Goal: Task Accomplishment & Management: Use online tool/utility

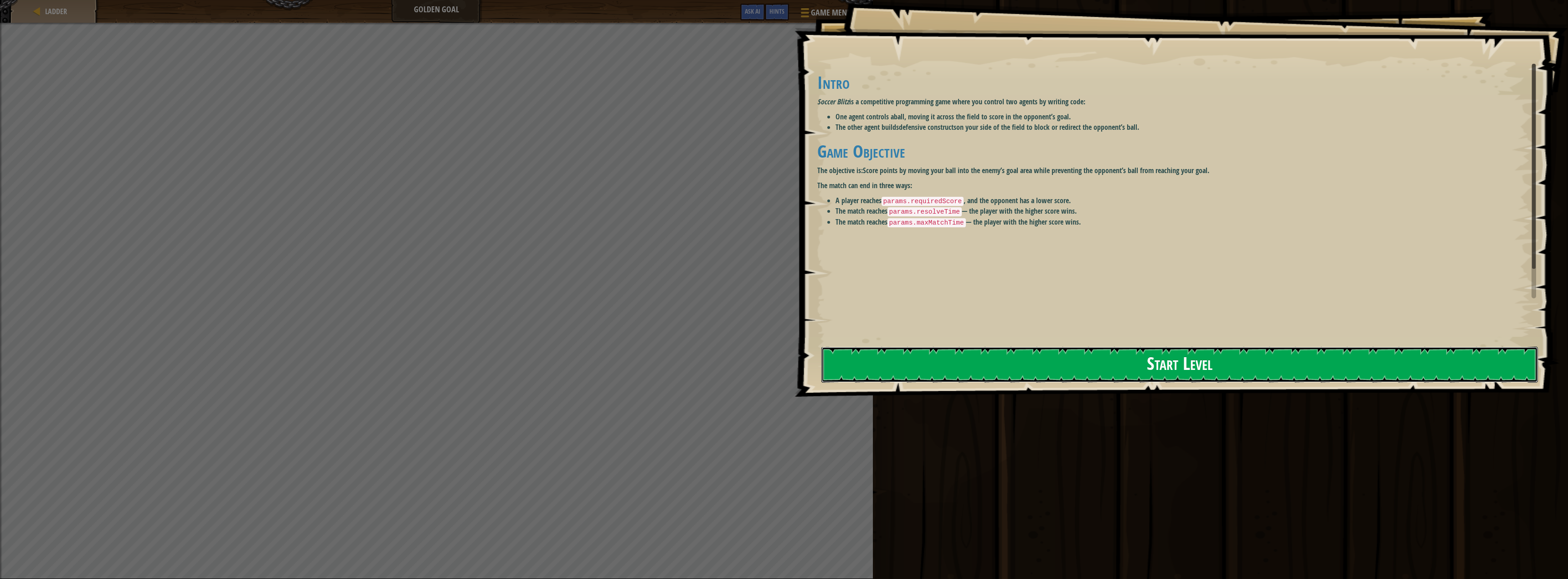
drag, startPoint x: 1078, startPoint y: 375, endPoint x: 1053, endPoint y: 371, distance: 25.3
click at [1075, 376] on button "Start Level" at bounding box center [1180, 365] width 717 height 36
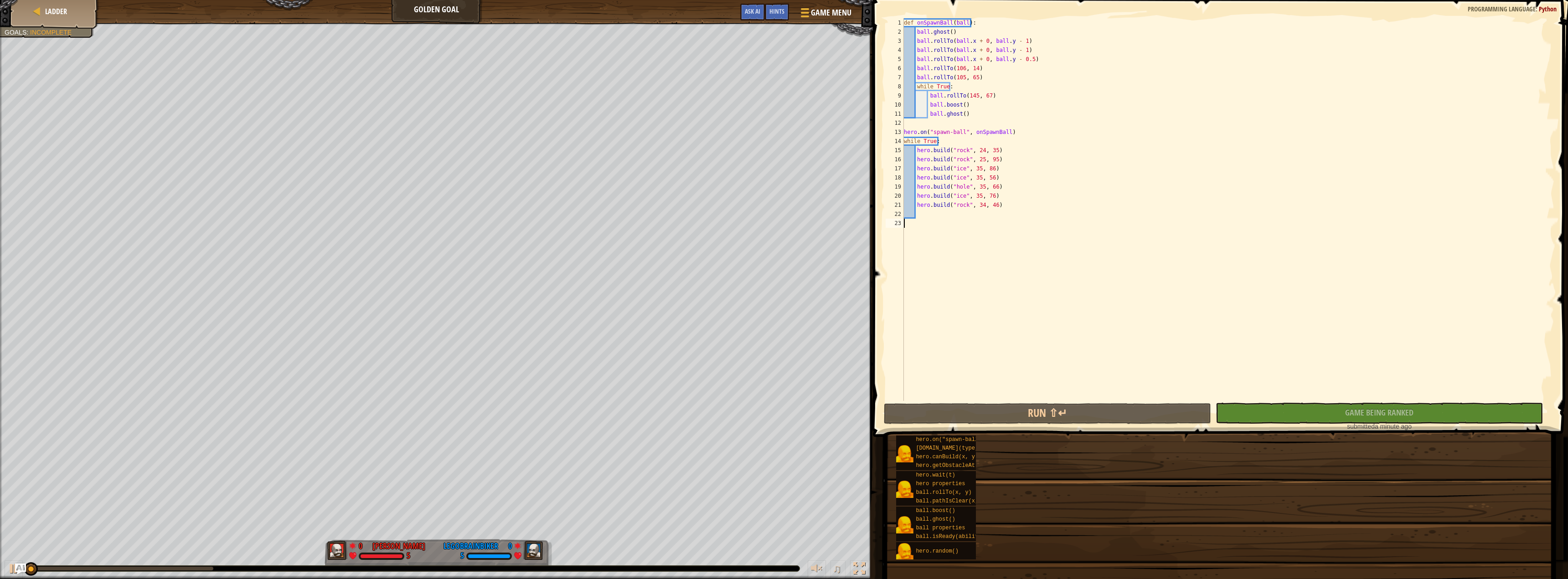
drag, startPoint x: 1038, startPoint y: 355, endPoint x: 1027, endPoint y: 356, distance: 11.0
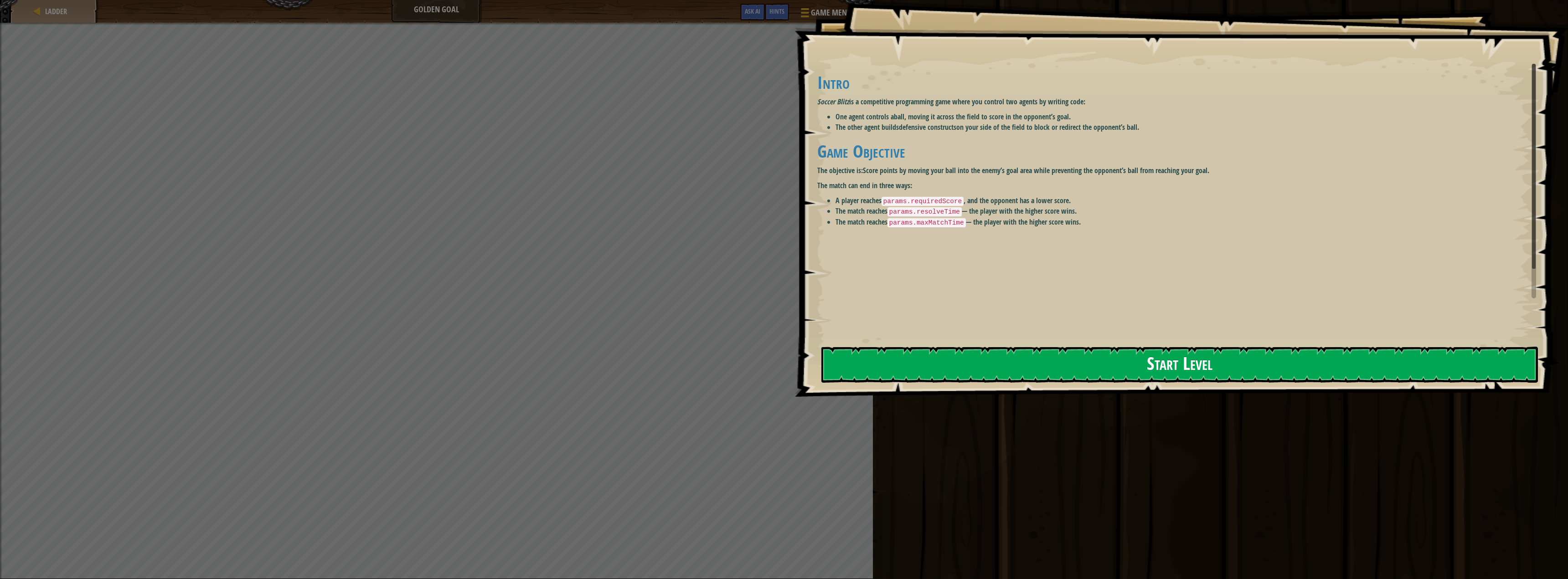
drag, startPoint x: 1135, startPoint y: 363, endPoint x: 1121, endPoint y: 361, distance: 14.1
click at [1135, 363] on button "Start Level" at bounding box center [1180, 365] width 717 height 36
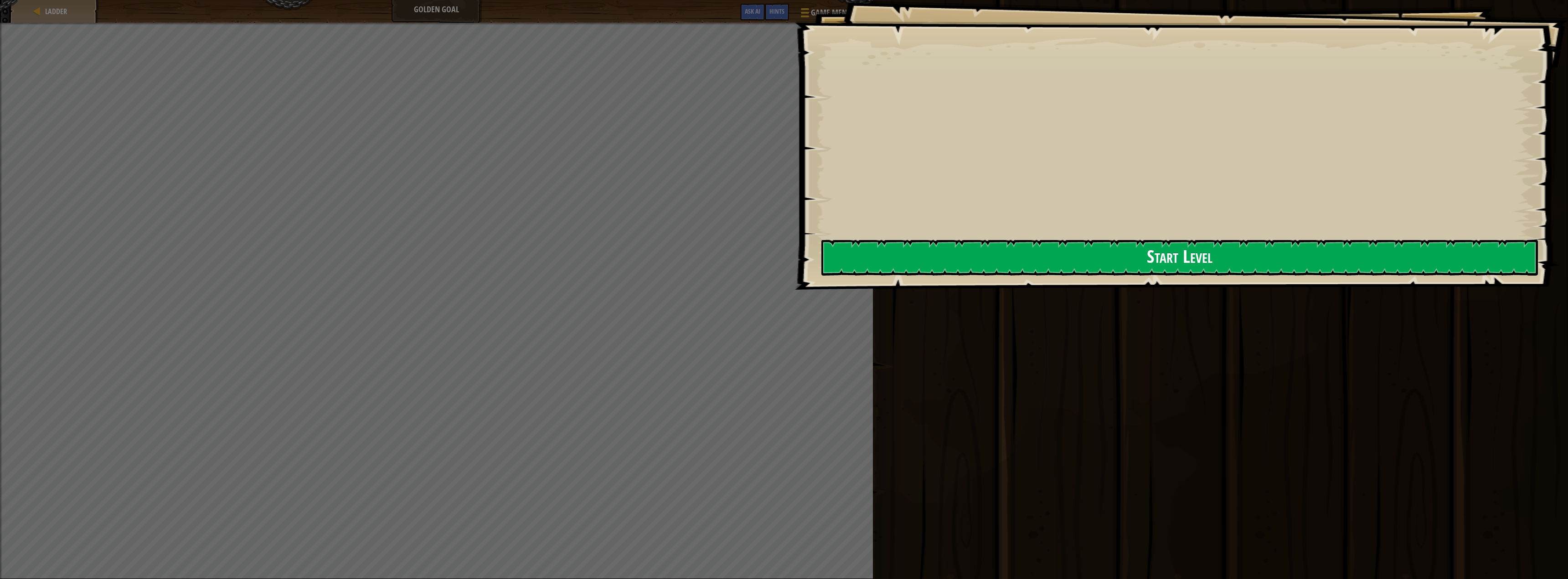
click at [894, 271] on button "Start Level" at bounding box center [1180, 257] width 717 height 36
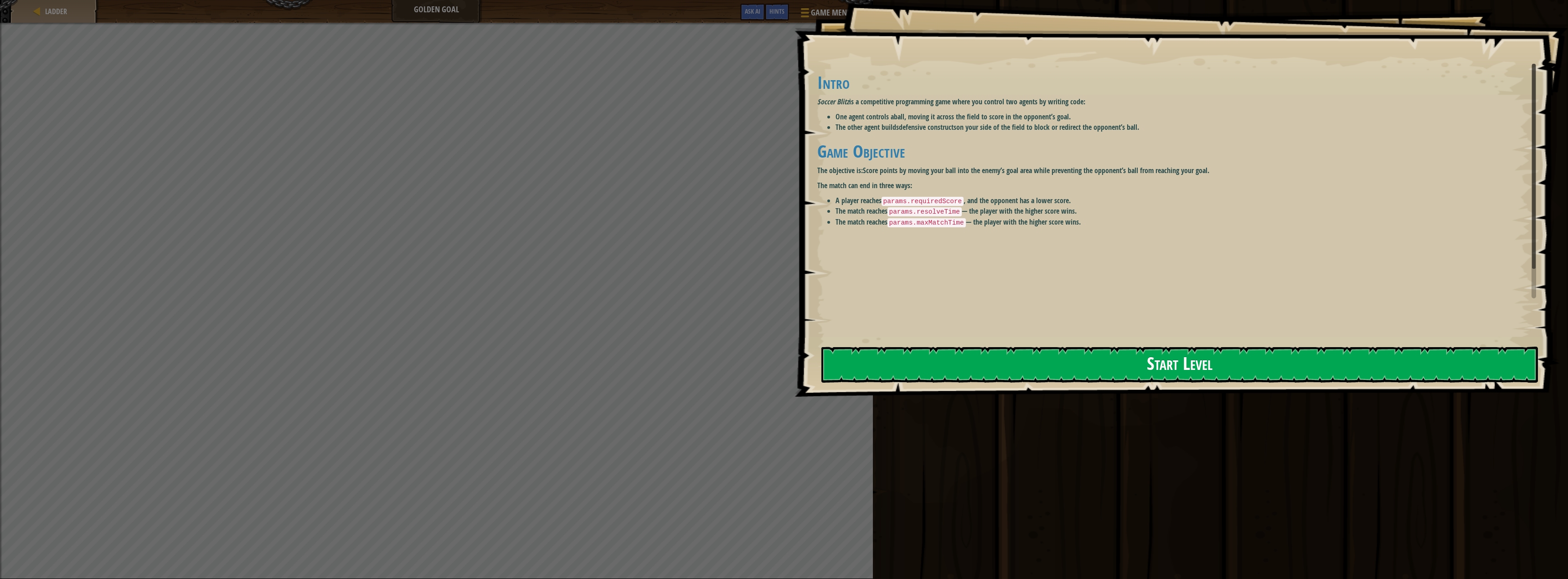
click at [947, 354] on button "Start Level" at bounding box center [1180, 365] width 717 height 36
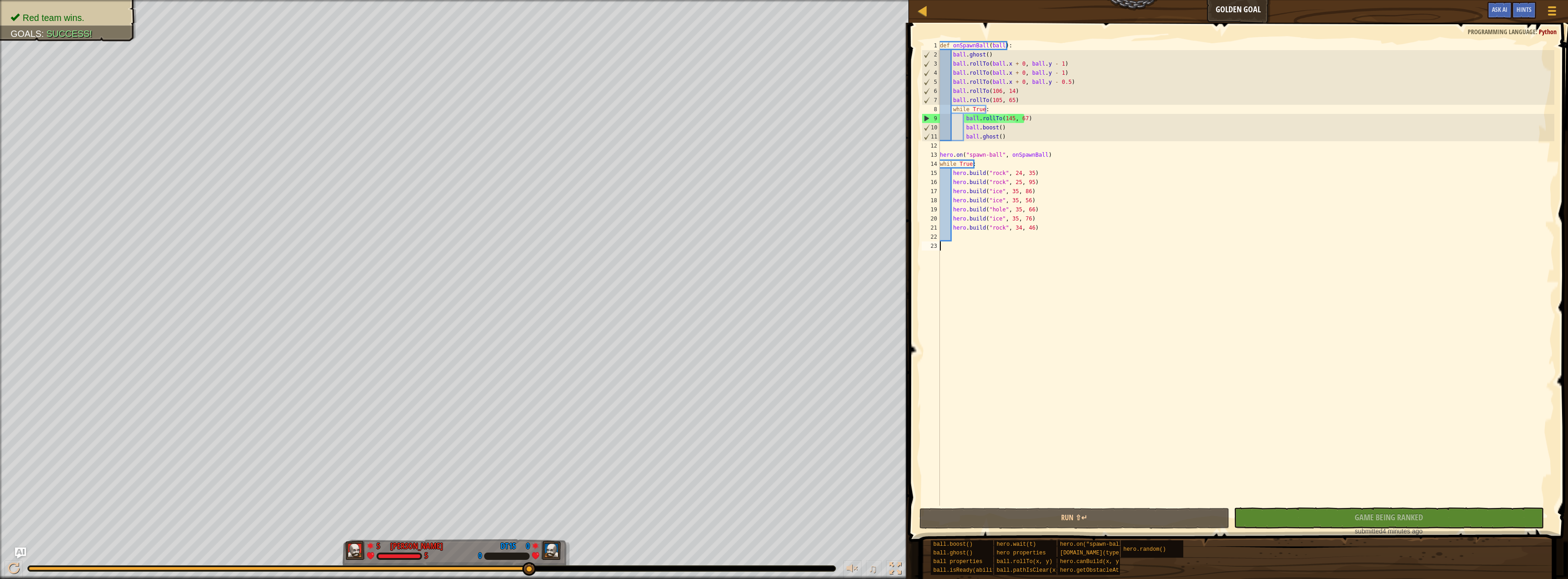
drag, startPoint x: 47, startPoint y: 568, endPoint x: 570, endPoint y: 600, distance: 524.0
click at [570, 0] on html "Ladder Golden Goal Game Menu Done Hints Ask AI 1 הההההההההההההההההההההההההההההה…" at bounding box center [784, 0] width 1568 height 0
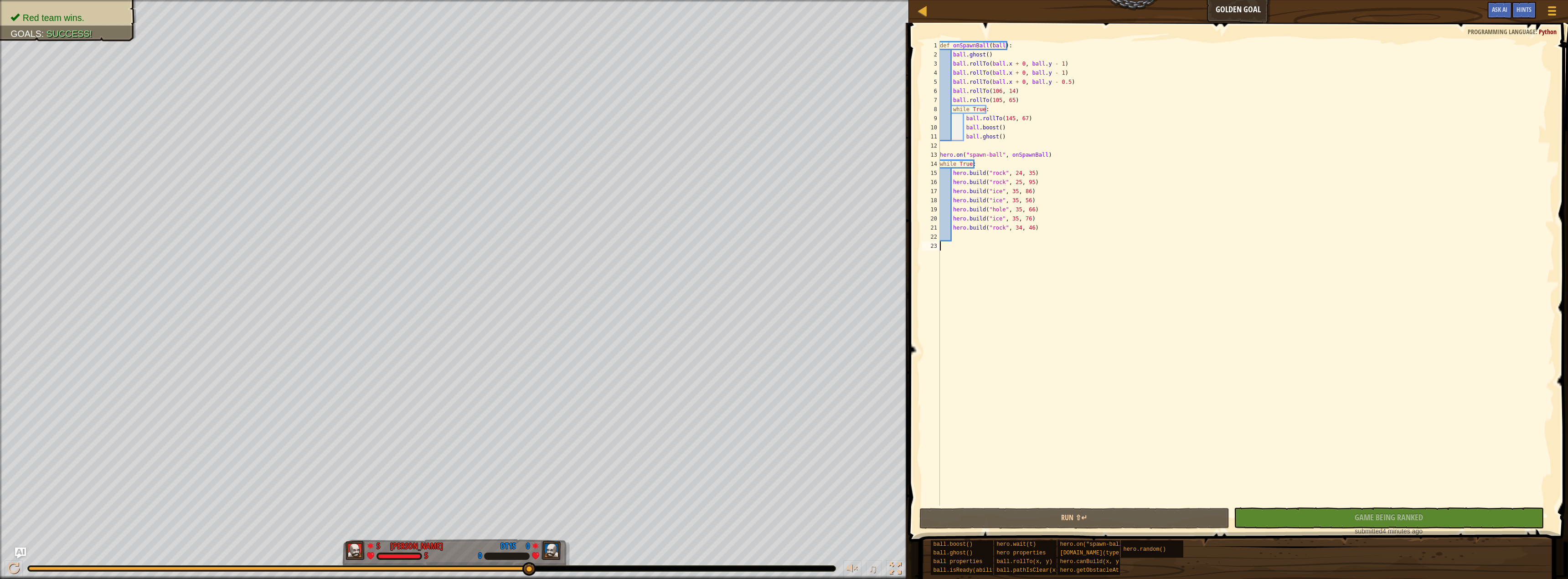
drag, startPoint x: 96, startPoint y: 569, endPoint x: 581, endPoint y: 595, distance: 485.7
click at [581, 0] on html "Ladder Golden Goal Game Menu Done Hints Ask AI 1 הההההההההההההההההההההההההההההה…" at bounding box center [784, 0] width 1568 height 0
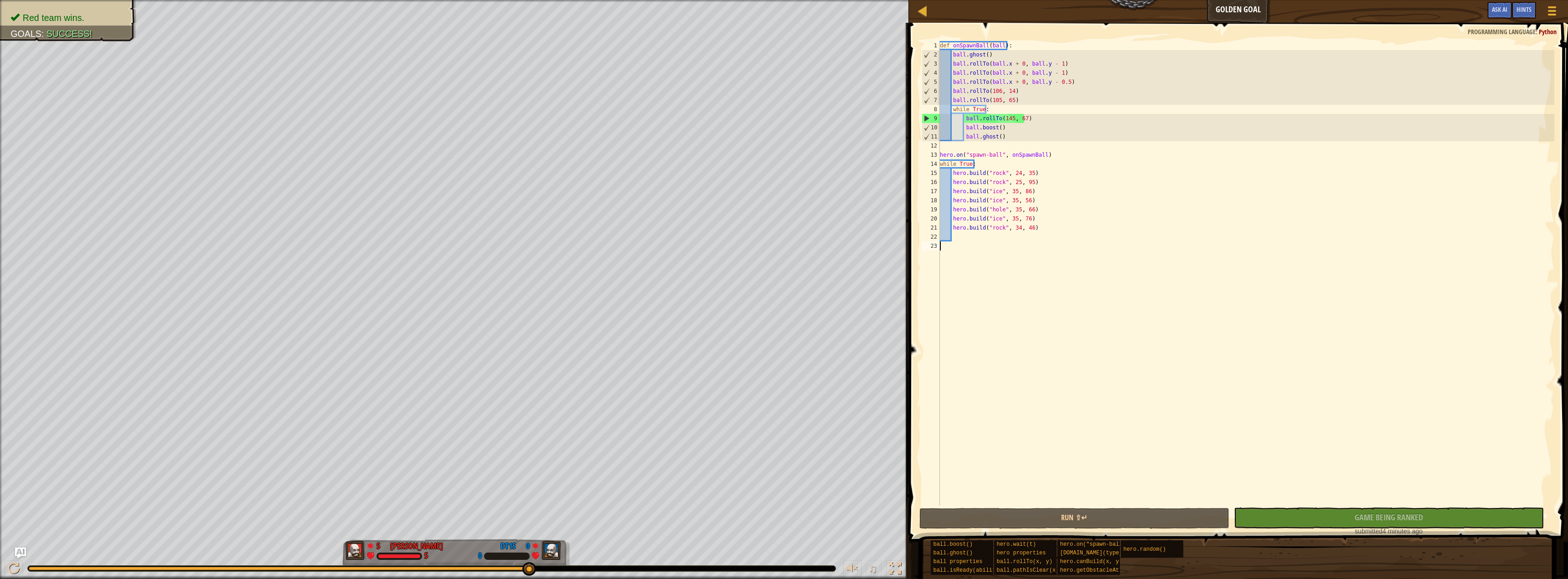
drag, startPoint x: 254, startPoint y: 572, endPoint x: 553, endPoint y: 580, distance: 299.1
click at [553, 0] on html "Ladder Golden Goal Game Menu Done Hints Ask AI 1 הההההההההההההההההההההההההההההה…" at bounding box center [784, 0] width 1568 height 0
